Goal: Check status: Check status

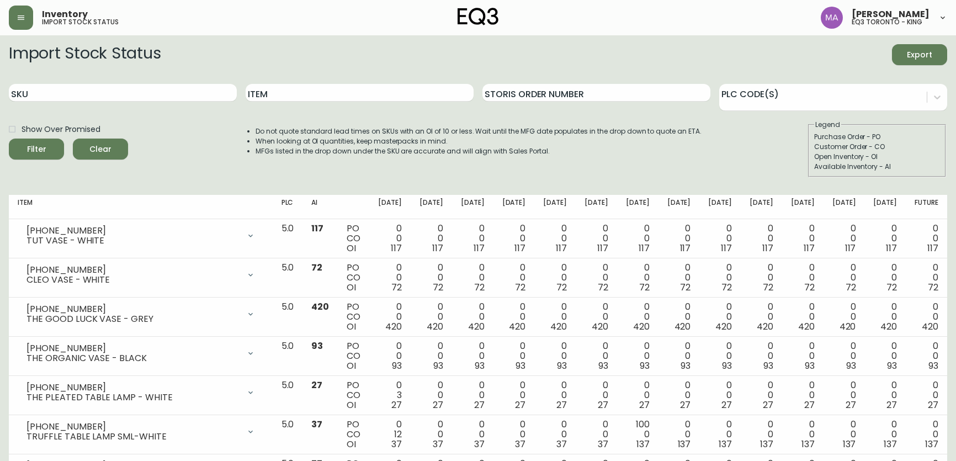
drag, startPoint x: 0, startPoint y: 0, endPoint x: 298, endPoint y: 98, distance: 313.7
click at [301, 97] on input "Item" at bounding box center [360, 93] width 228 height 18
type input "boom"
click at [9, 139] on button "Filter" at bounding box center [36, 149] width 55 height 21
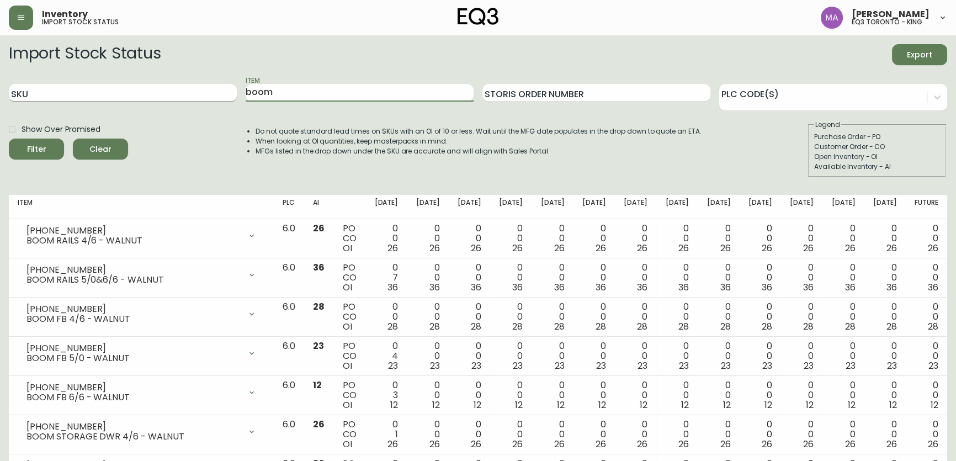
drag, startPoint x: 281, startPoint y: 91, endPoint x: 181, endPoint y: 96, distance: 100.6
click at [181, 96] on div "SKU Item boom Storis Order Number PLC Code(s)" at bounding box center [478, 93] width 939 height 36
click at [171, 87] on input "SKU" at bounding box center [123, 93] width 228 height 18
paste input "[PHONE_NUMBER]"
type input "[PHONE_NUMBER]"
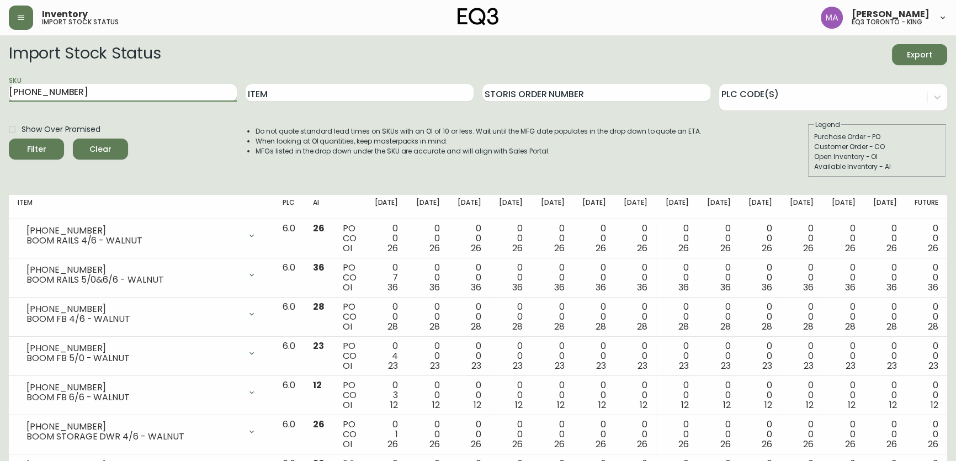
click at [9, 139] on button "Filter" at bounding box center [36, 149] width 55 height 21
